Goal: Information Seeking & Learning: Check status

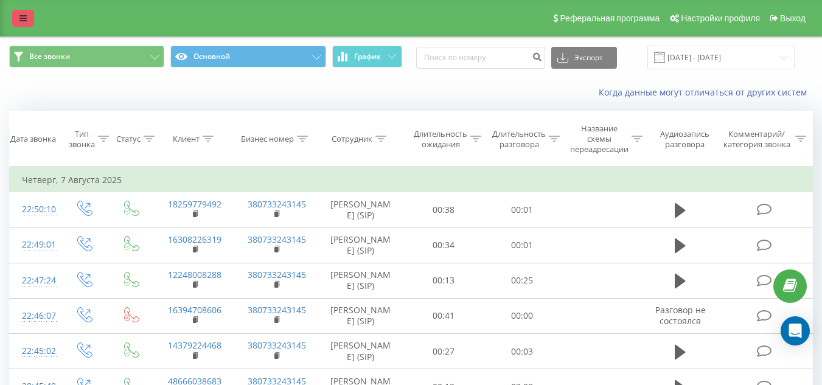
click at [21, 19] on icon at bounding box center [22, 18] width 7 height 9
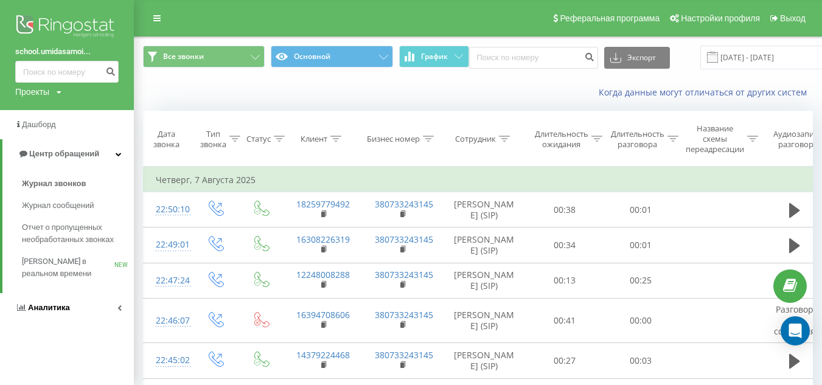
click at [55, 310] on span "Аналитика" at bounding box center [49, 307] width 42 height 9
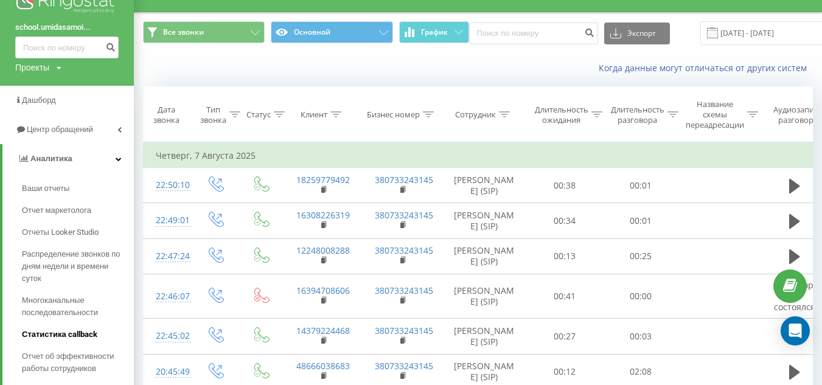
scroll to position [49, 0]
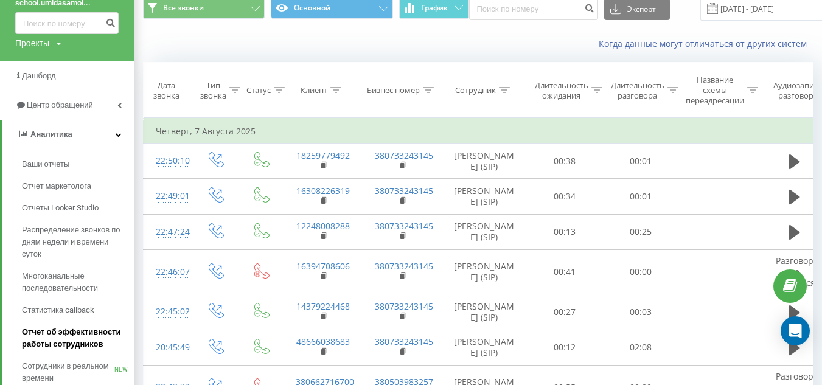
click at [47, 334] on span "Отчет об эффективности работы сотрудников" at bounding box center [75, 338] width 106 height 24
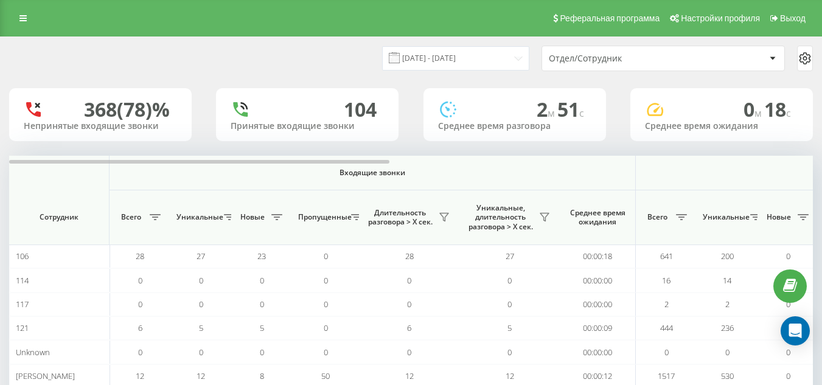
scroll to position [21, 0]
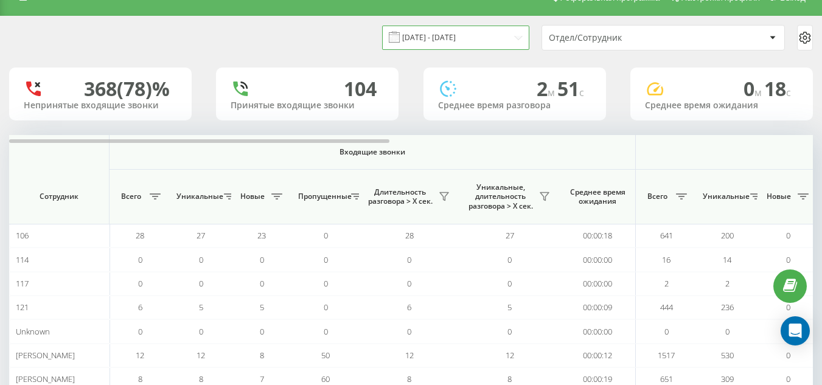
click at [508, 26] on input "[DATE] - [DATE]" at bounding box center [455, 38] width 147 height 24
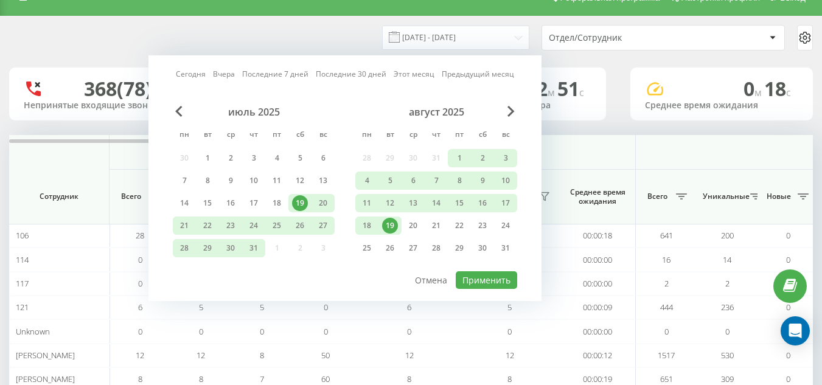
click at [390, 220] on div "19" at bounding box center [390, 226] width 16 height 16
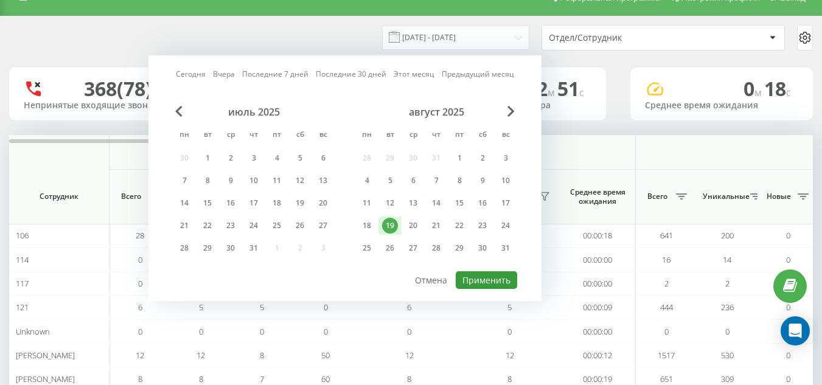
click at [468, 279] on button "Применить" at bounding box center [486, 280] width 61 height 18
type input "[DATE] - [DATE]"
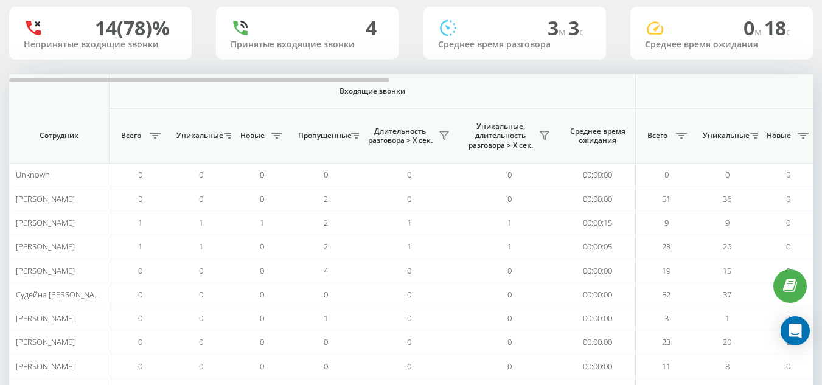
scroll to position [121, 0]
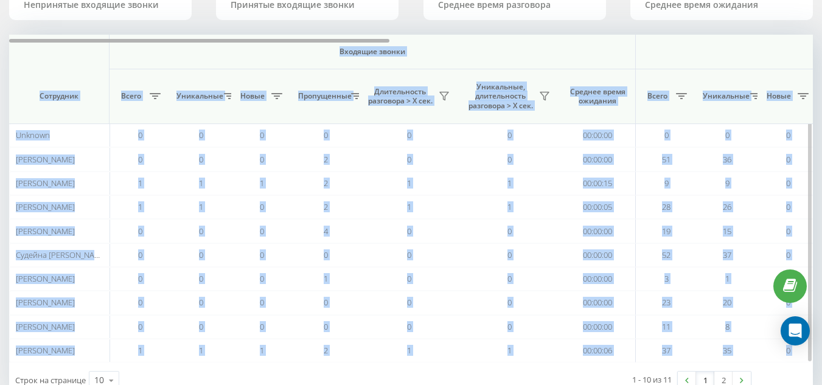
drag, startPoint x: 301, startPoint y: 43, endPoint x: 308, endPoint y: 41, distance: 7.5
click at [308, 41] on div "Входящие звонки Исходящие звонки Все звонки Сотрудник Всего Уникальные Новые Пр…" at bounding box center [410, 199] width 803 height 328
click at [356, 71] on th "Пропущенные" at bounding box center [325, 96] width 67 height 55
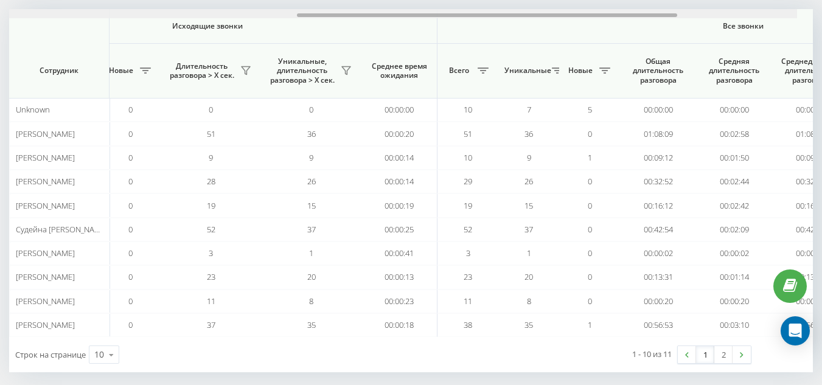
scroll to position [0, 662]
drag, startPoint x: 323, startPoint y: 15, endPoint x: 637, endPoint y: 4, distance: 314.0
click at [637, 4] on div "[DATE] - [DATE] Отдел/Сотрудник 14 (78)% Непринятые входящие звонки 4 Принятые …" at bounding box center [410, 132] width 803 height 482
